Goal: Information Seeking & Learning: Learn about a topic

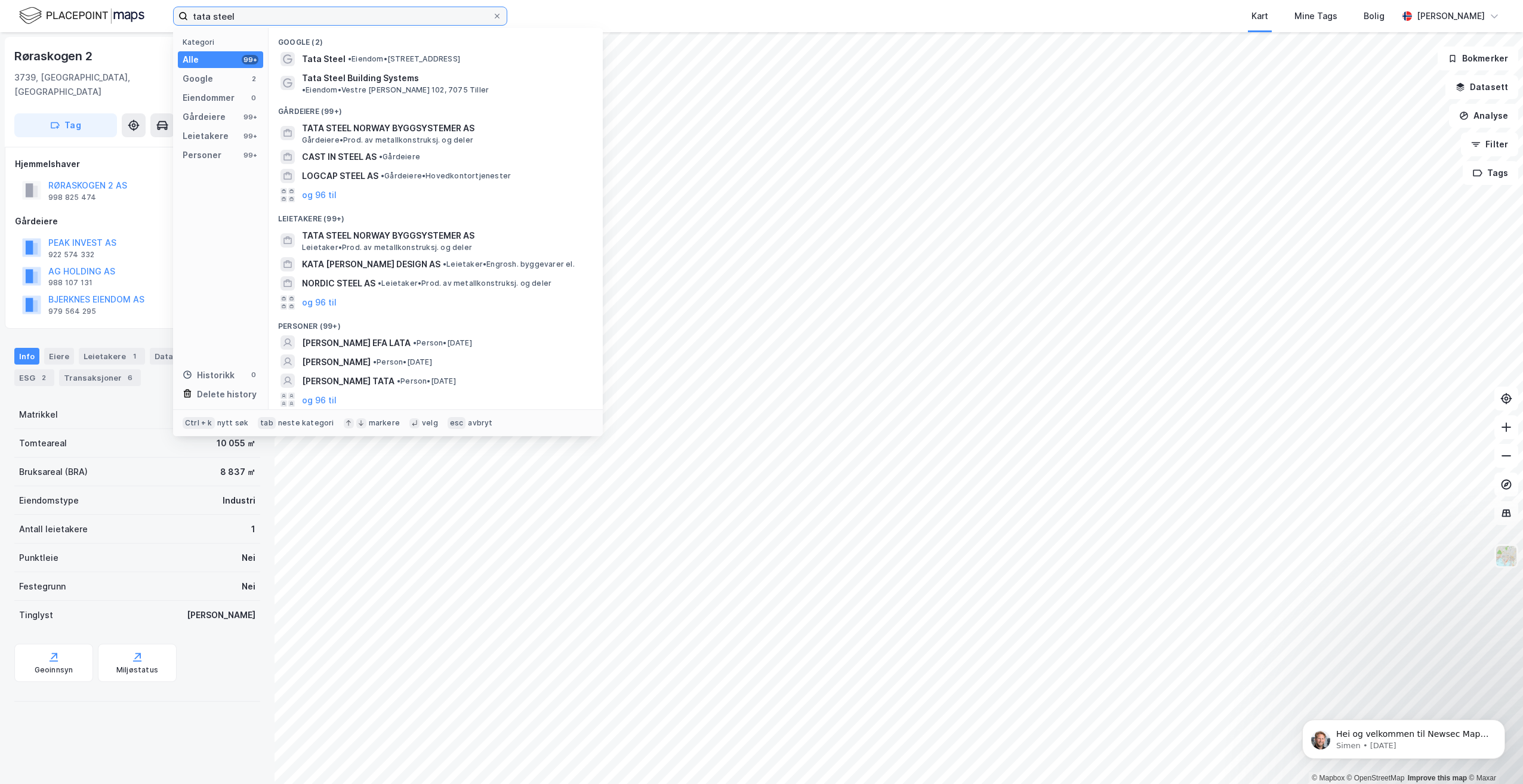
drag, startPoint x: 269, startPoint y: 14, endPoint x: 256, endPoint y: 14, distance: 13.0
click at [256, 14] on input "tata steel" at bounding box center [340, 15] width 305 height 18
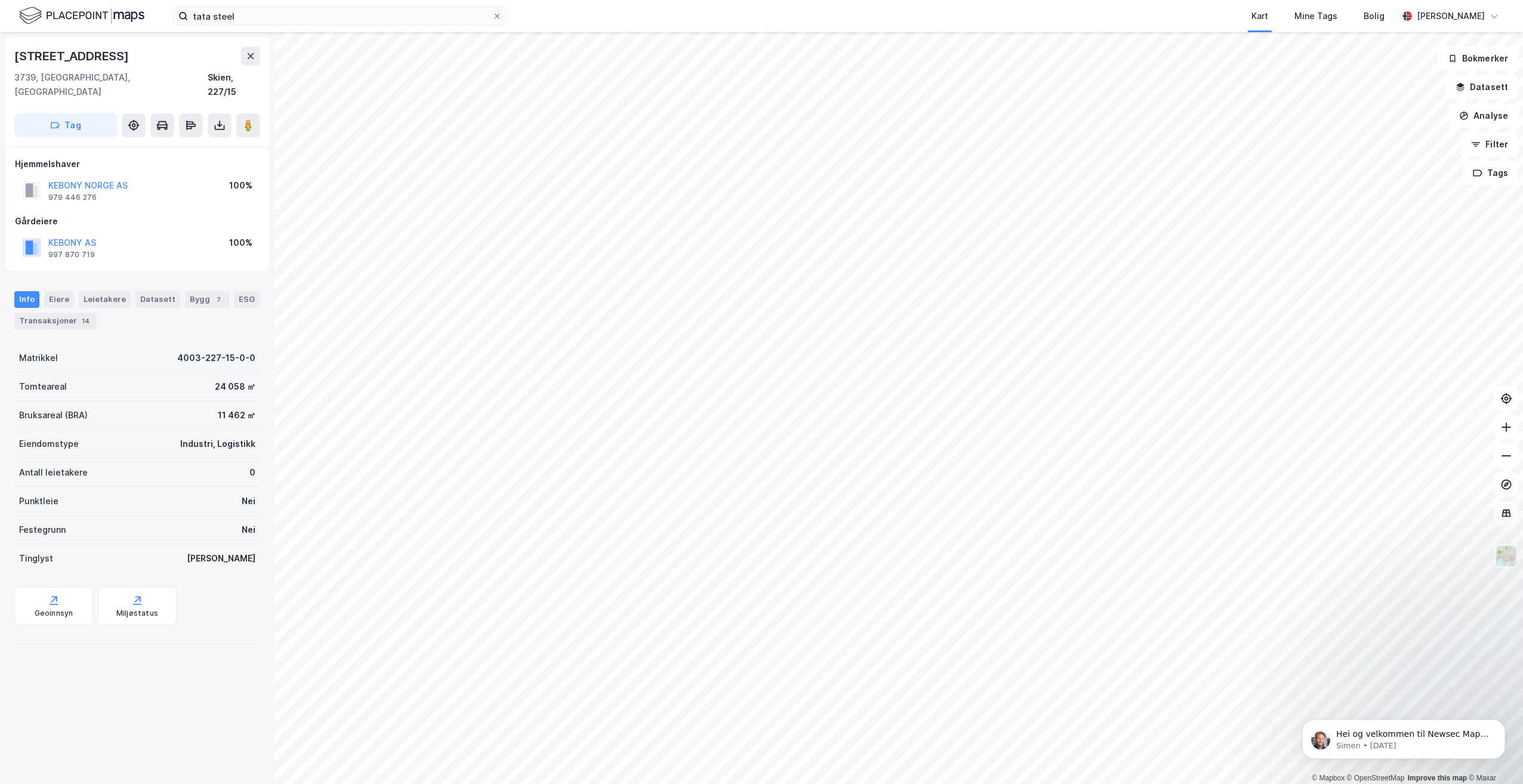
click at [50, 317] on div "Info [PERSON_NAME] Datasett Bygg 7 ESG Transaksjoner 14" at bounding box center [137, 305] width 275 height 57
click at [60, 313] on div "Transaksjoner 14" at bounding box center [56, 321] width 82 height 16
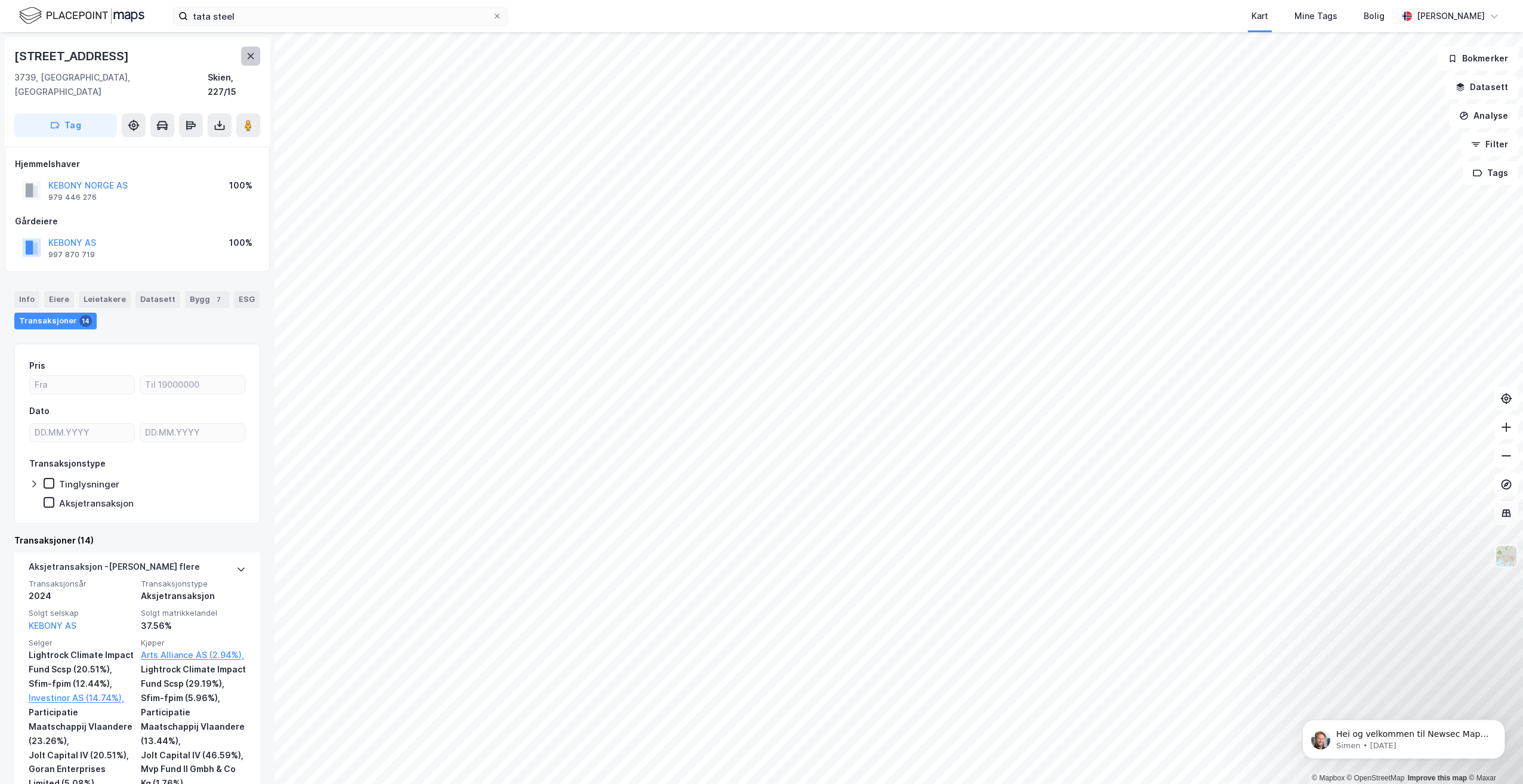
click at [260, 60] on button at bounding box center [251, 56] width 19 height 19
